Goal: Find specific page/section

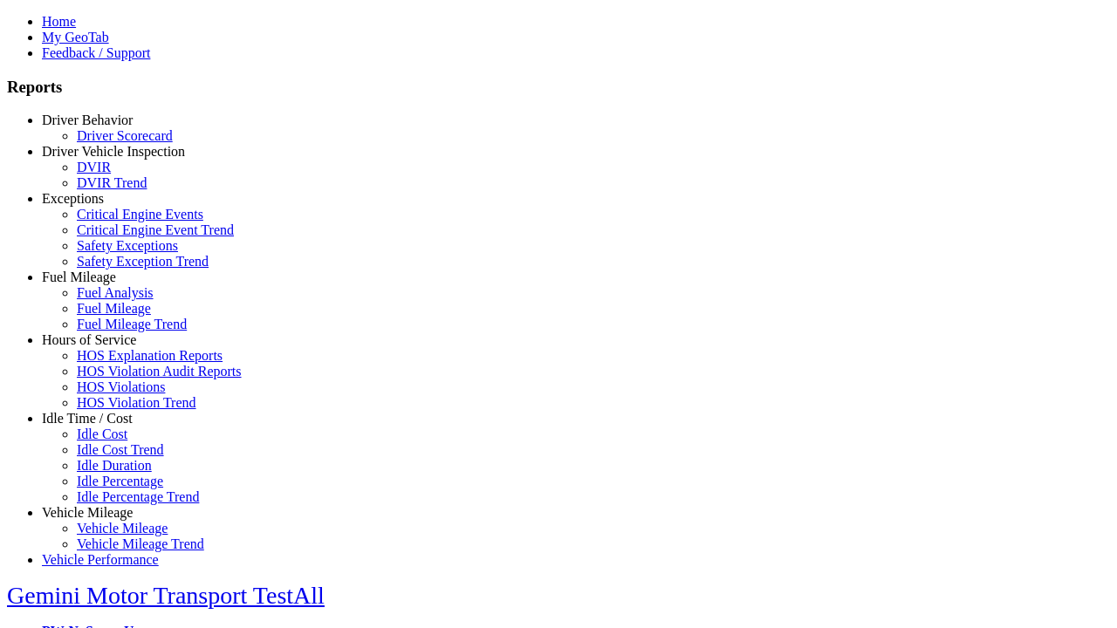
click at [100, 206] on link "Exceptions" at bounding box center [73, 198] width 62 height 15
click at [113, 253] on link "Safety Exceptions" at bounding box center [127, 245] width 101 height 15
select select "**"
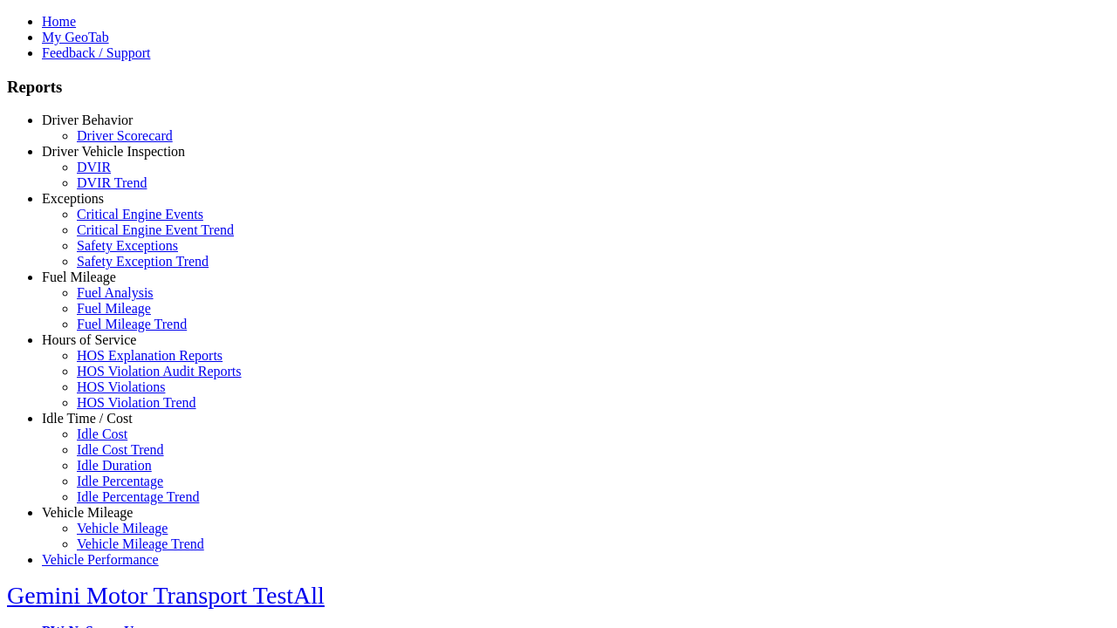
type input "**********"
